Goal: Task Accomplishment & Management: Use online tool/utility

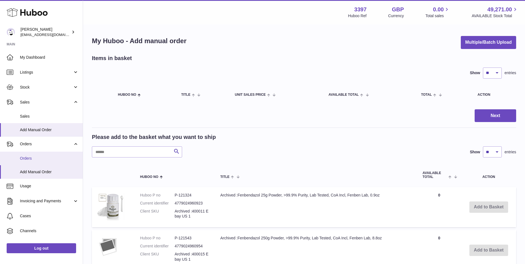
drag, startPoint x: 31, startPoint y: 157, endPoint x: 37, endPoint y: 159, distance: 6.3
click at [31, 157] on span "Orders" at bounding box center [49, 158] width 59 height 5
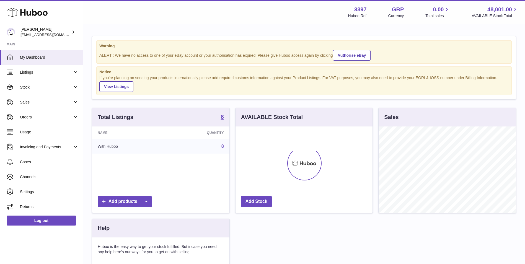
scroll to position [86, 137]
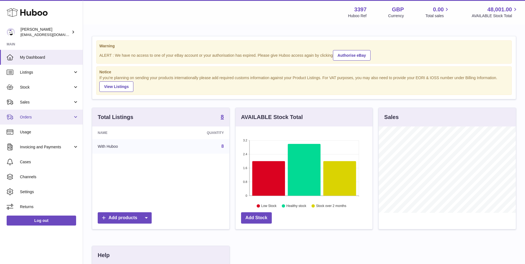
click at [37, 115] on span "Orders" at bounding box center [46, 117] width 53 height 5
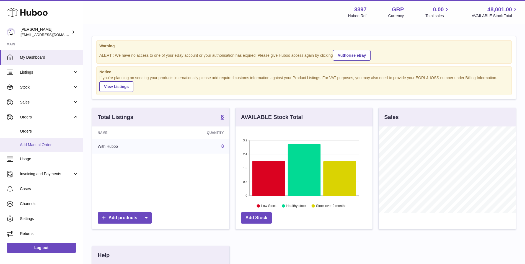
click at [38, 145] on span "Add Manual Order" at bounding box center [49, 144] width 59 height 5
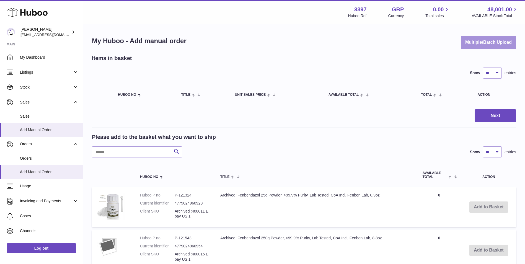
click at [478, 38] on button "Multiple/Batch Upload" at bounding box center [488, 42] width 55 height 13
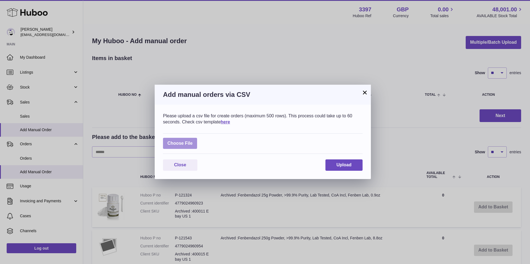
click at [186, 142] on label at bounding box center [180, 143] width 34 height 11
click at [192, 141] on input "file" at bounding box center [192, 141] width 0 height 0
type input "**********"
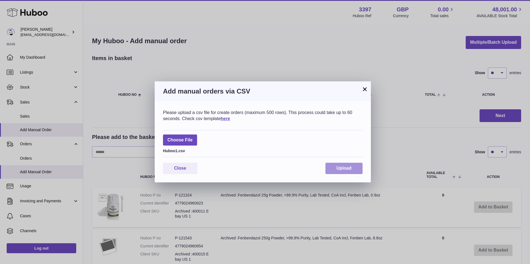
click at [340, 166] on span "Upload" at bounding box center [343, 168] width 15 height 5
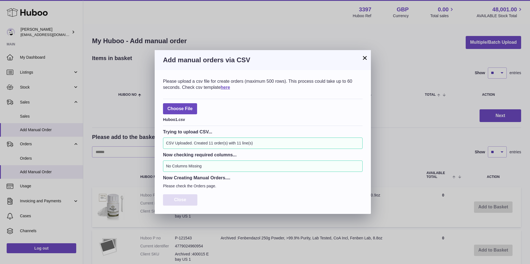
click at [184, 202] on span "Close" at bounding box center [180, 199] width 12 height 5
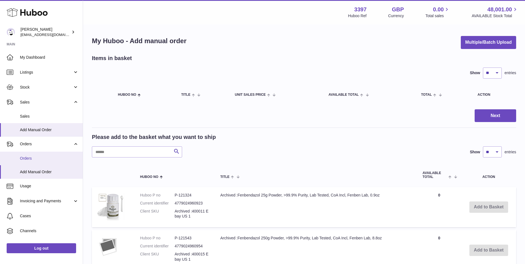
click at [28, 155] on link "Orders" at bounding box center [41, 159] width 83 height 14
